Goal: Communication & Community: Answer question/provide support

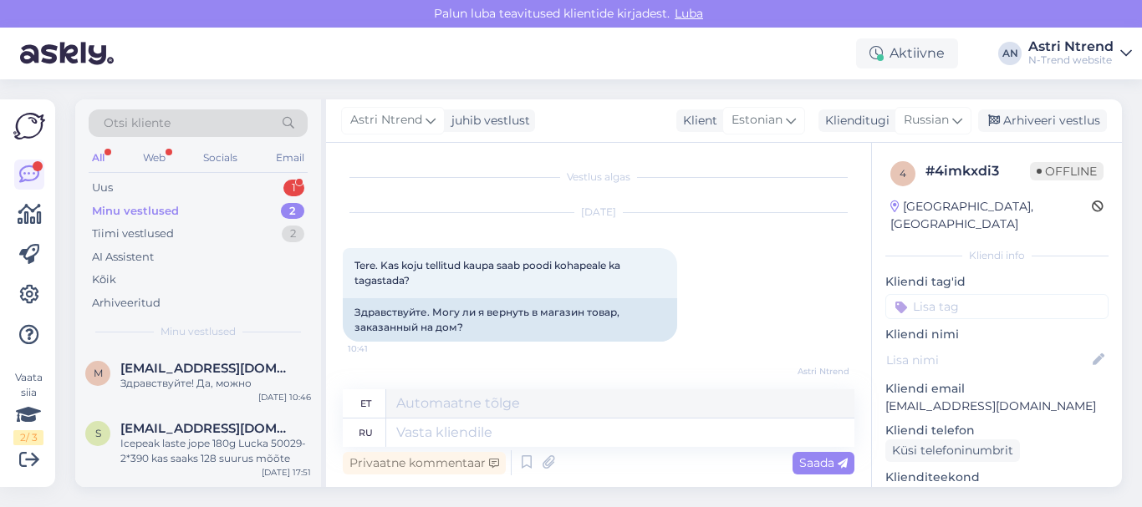
scroll to position [86, 0]
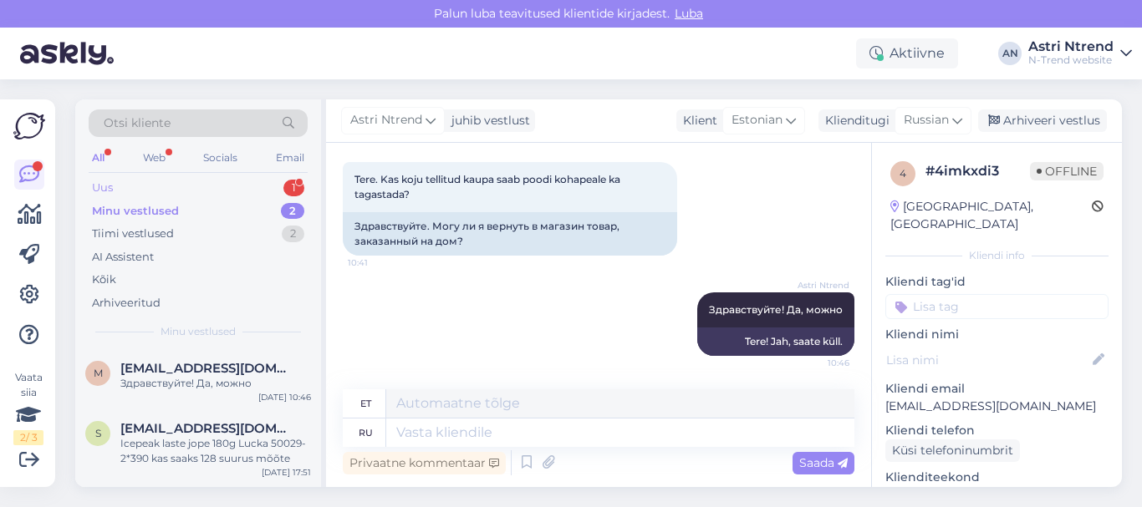
click at [117, 186] on div "Uus 1" at bounding box center [198, 187] width 219 height 23
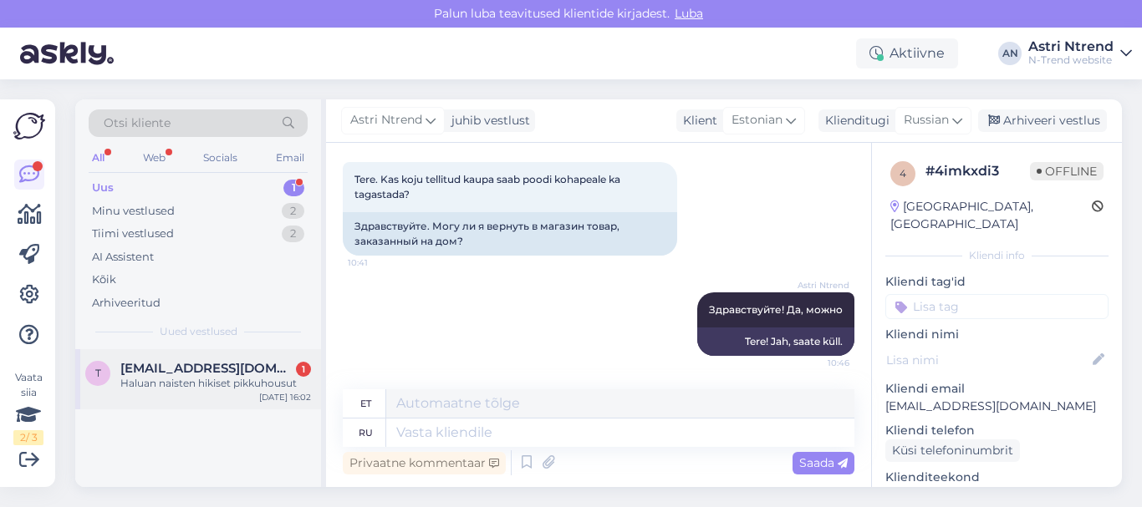
click at [161, 374] on span "[EMAIL_ADDRESS][DOMAIN_NAME]" at bounding box center [207, 368] width 174 height 15
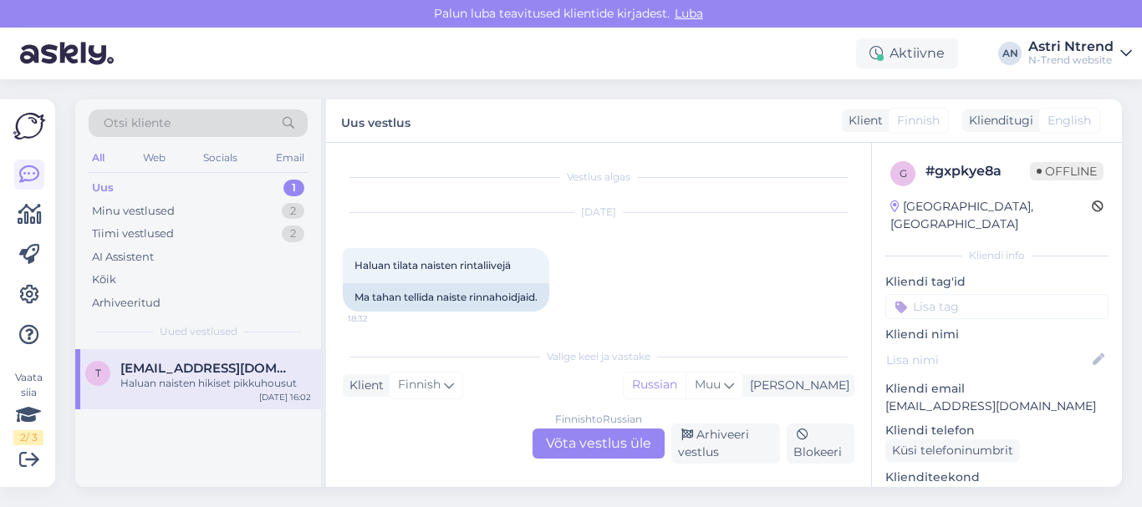
scroll to position [349, 0]
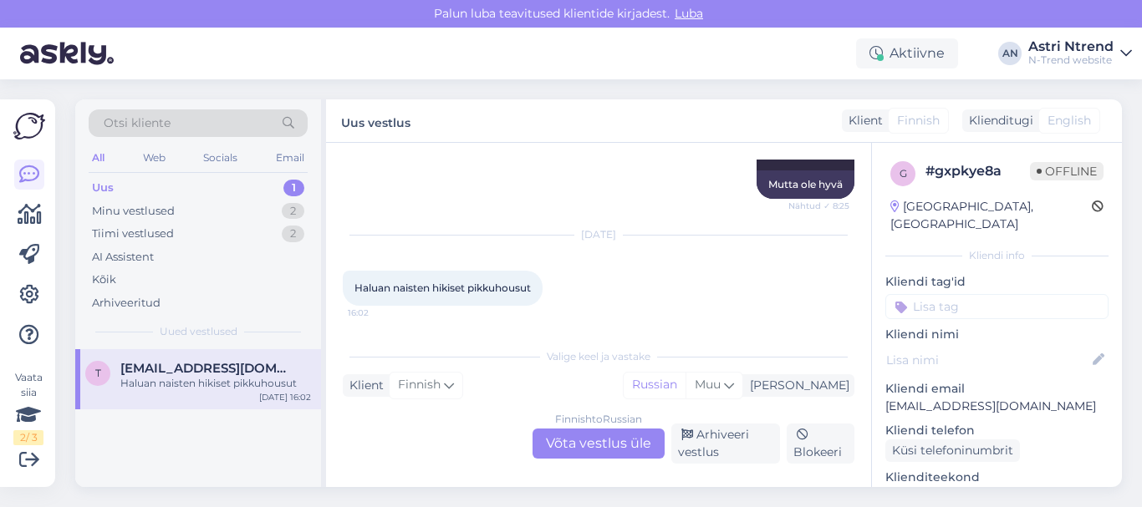
click at [593, 449] on div "Finnish to Russian Võta vestlus üle" at bounding box center [598, 444] width 132 height 30
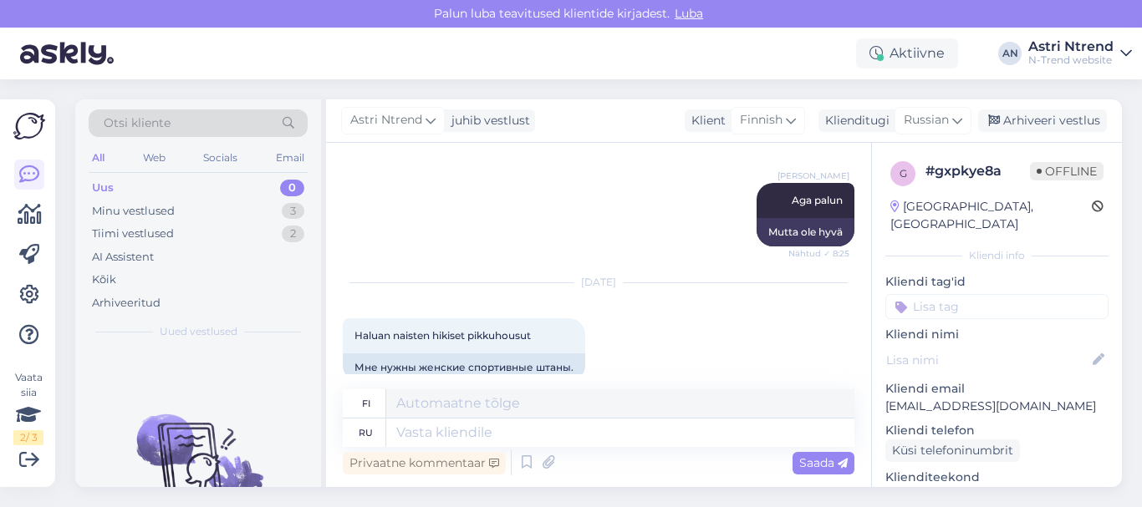
scroll to position [327, 0]
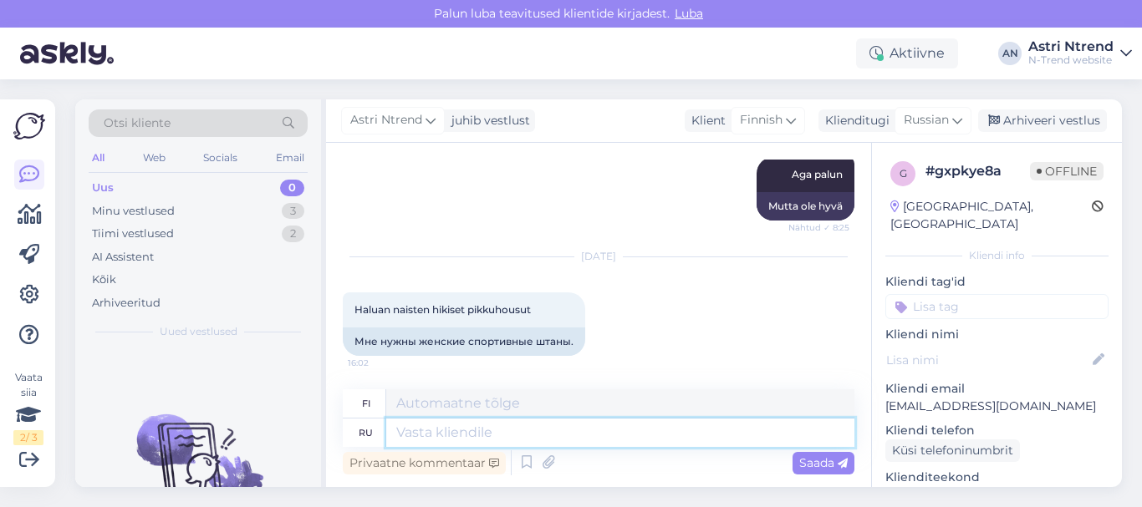
click at [447, 432] on textarea at bounding box center [620, 433] width 468 height 28
paste textarea "[URL][DOMAIN_NAME]"
type textarea "[URL][DOMAIN_NAME]"
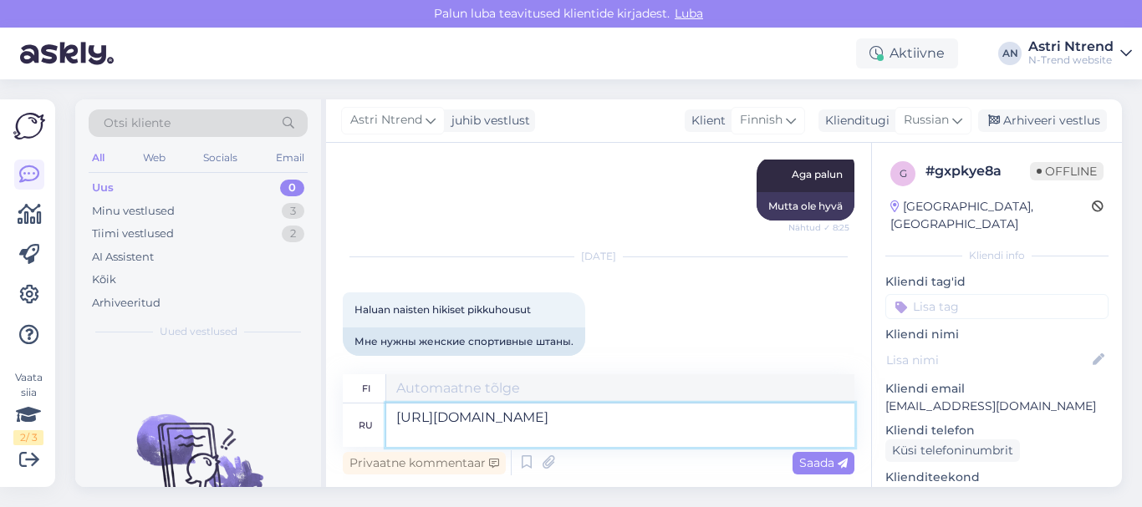
type textarea "[URL][DOMAIN_NAME]"
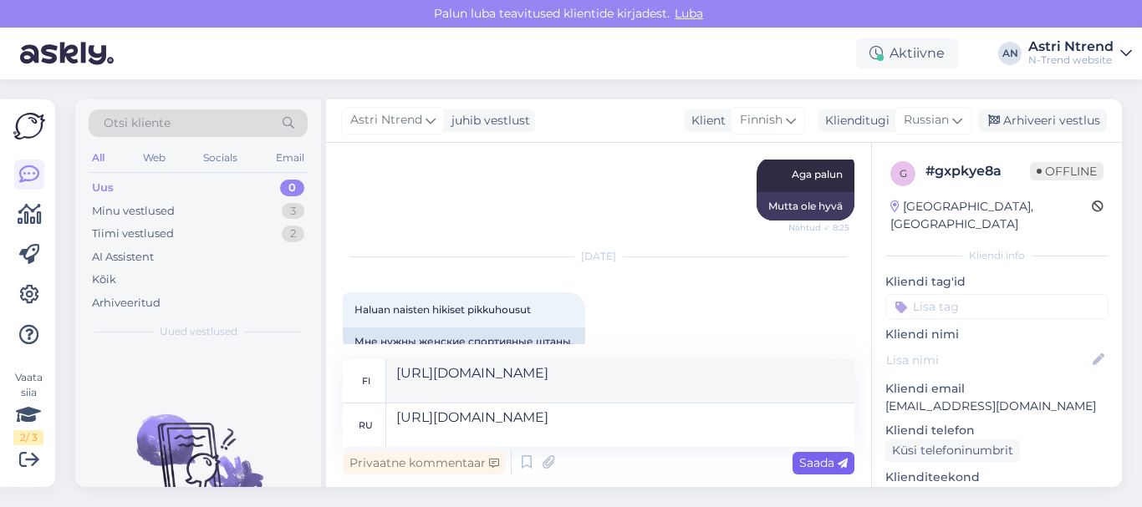
click at [802, 466] on span "Saada" at bounding box center [823, 463] width 48 height 15
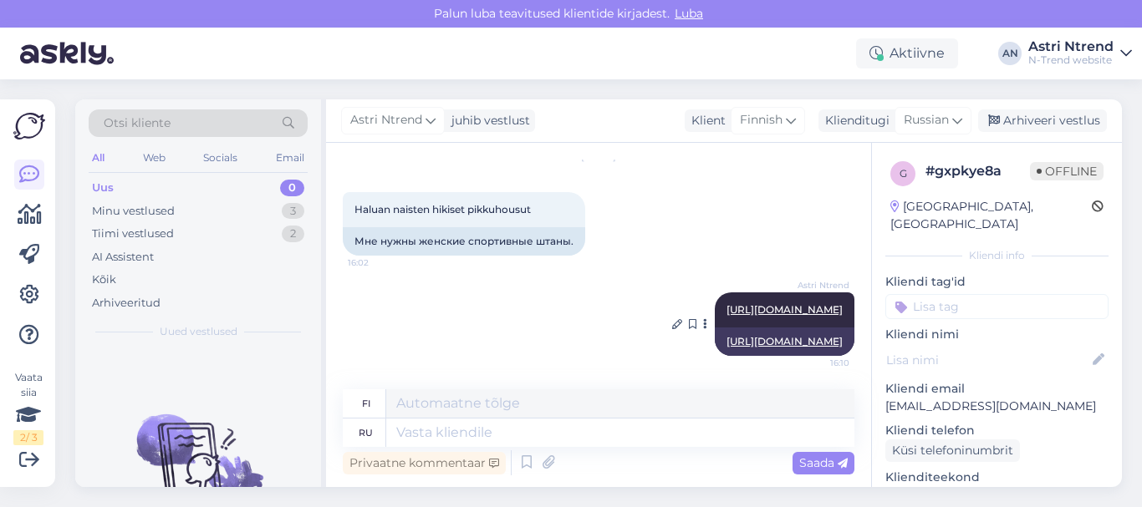
click at [783, 335] on link "[URL][DOMAIN_NAME]" at bounding box center [784, 341] width 116 height 13
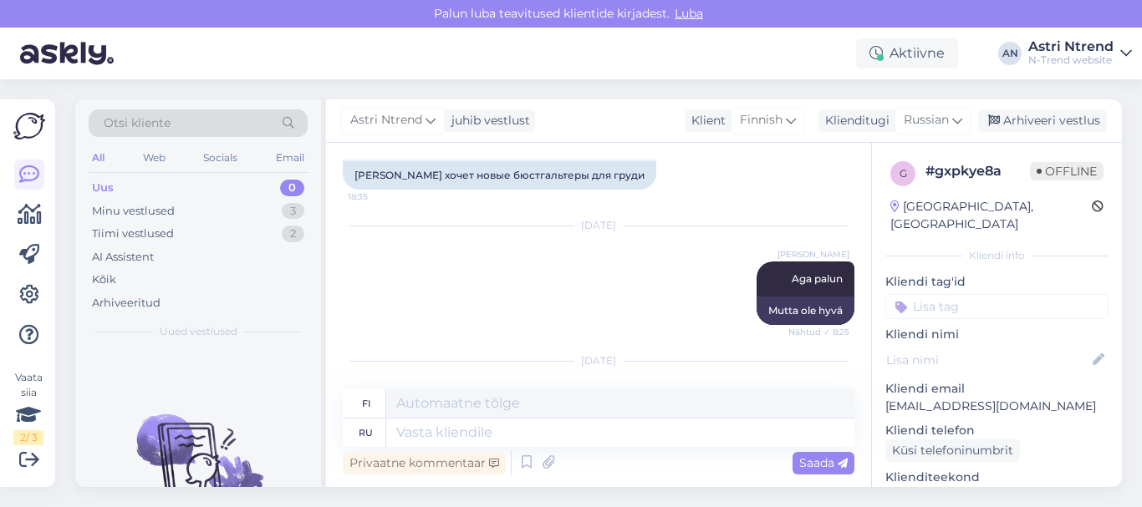
scroll to position [206, 0]
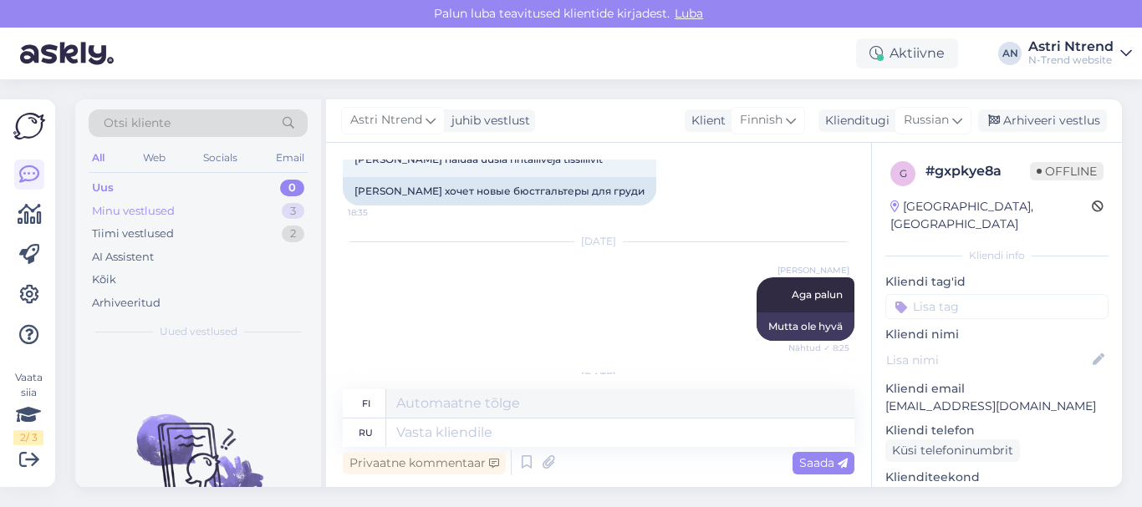
click at [190, 209] on div "Minu vestlused 3" at bounding box center [198, 211] width 219 height 23
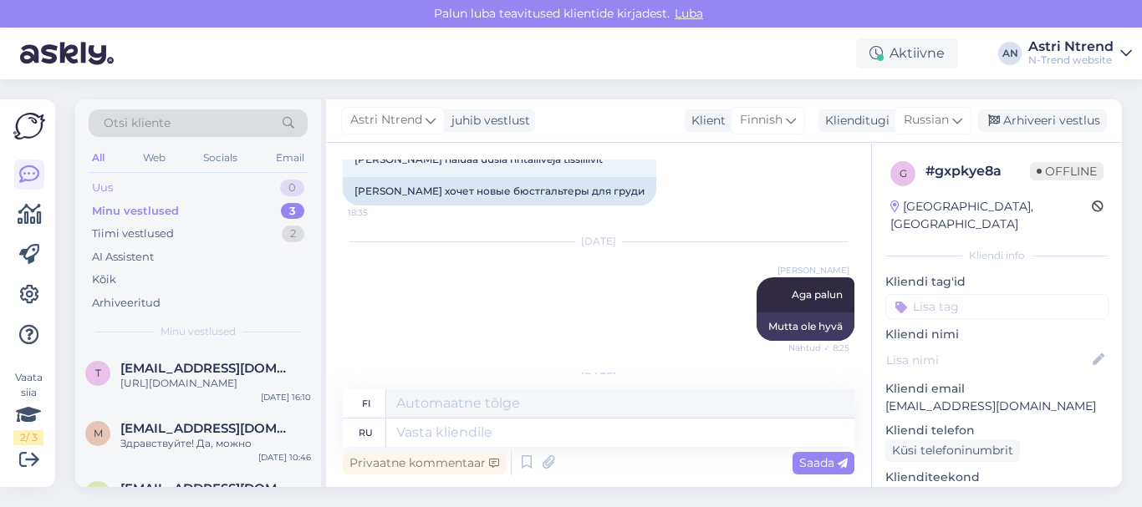
click at [111, 188] on div "Uus" at bounding box center [102, 188] width 21 height 17
